Goal: Task Accomplishment & Management: Manage account settings

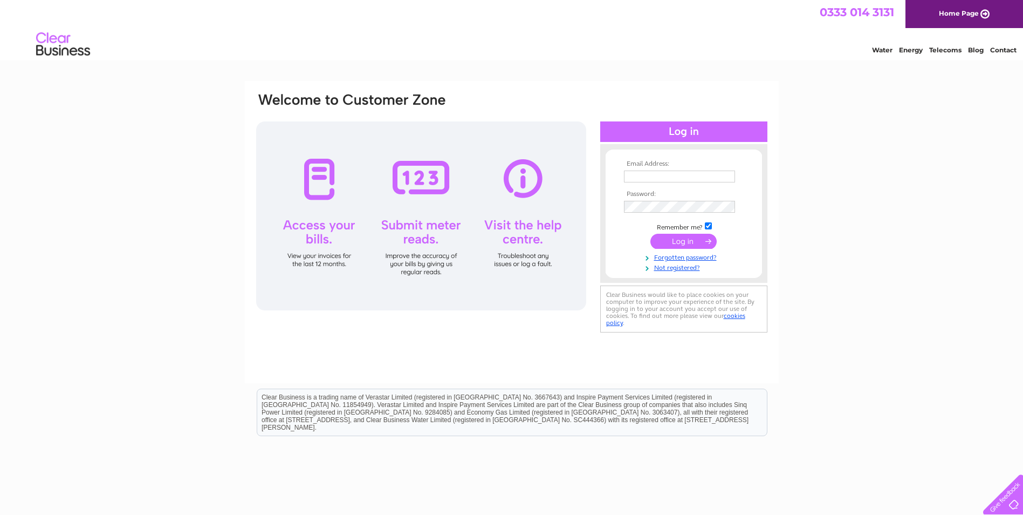
type input "paulines@glencraft.co.uk"
click at [697, 241] on input "submit" at bounding box center [684, 241] width 66 height 15
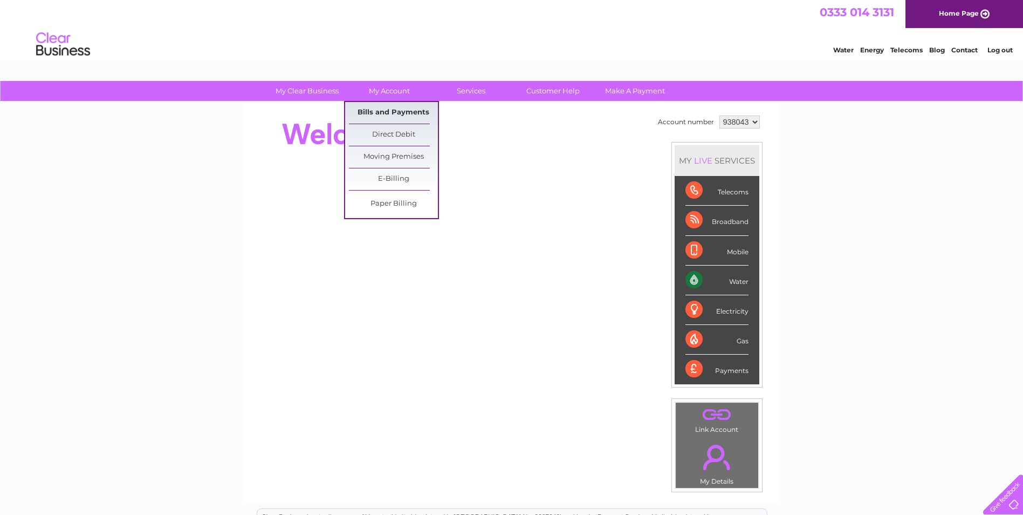
click at [399, 111] on link "Bills and Payments" at bounding box center [393, 113] width 89 height 22
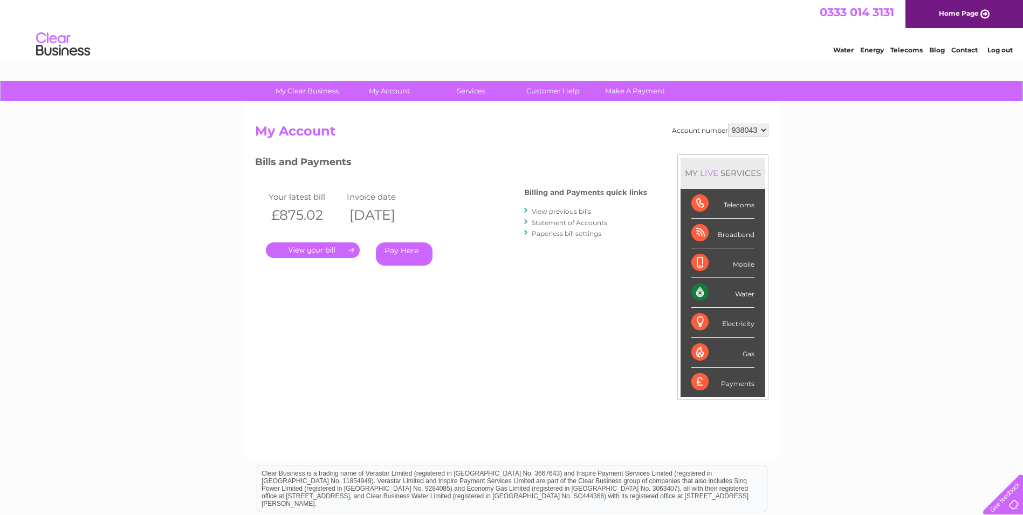
click at [329, 245] on link "." at bounding box center [313, 250] width 94 height 16
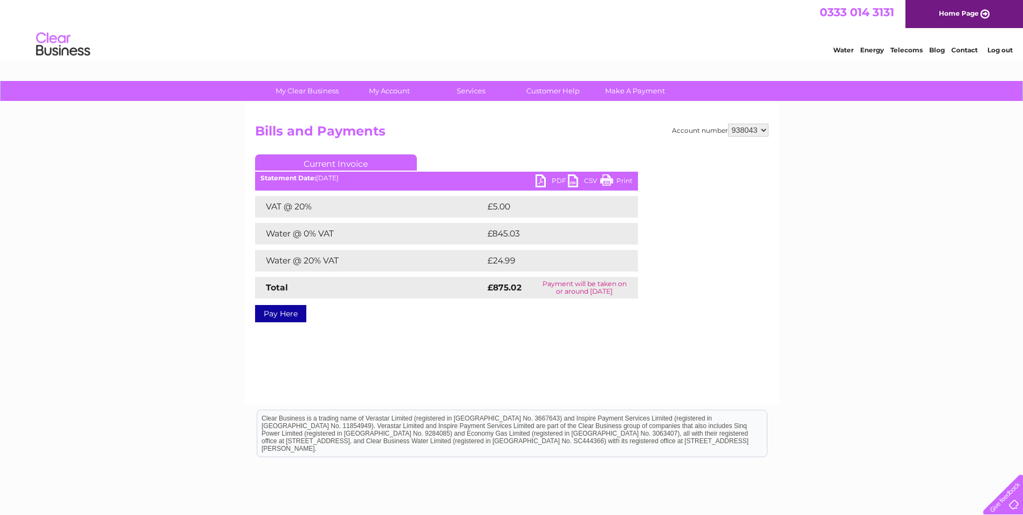
click at [534, 176] on div "Statement Date: [DATE]" at bounding box center [446, 178] width 383 height 8
click at [537, 183] on link "PDF" at bounding box center [552, 182] width 32 height 16
click at [564, 182] on link "PDF" at bounding box center [552, 182] width 32 height 16
